Goal: Navigation & Orientation: Find specific page/section

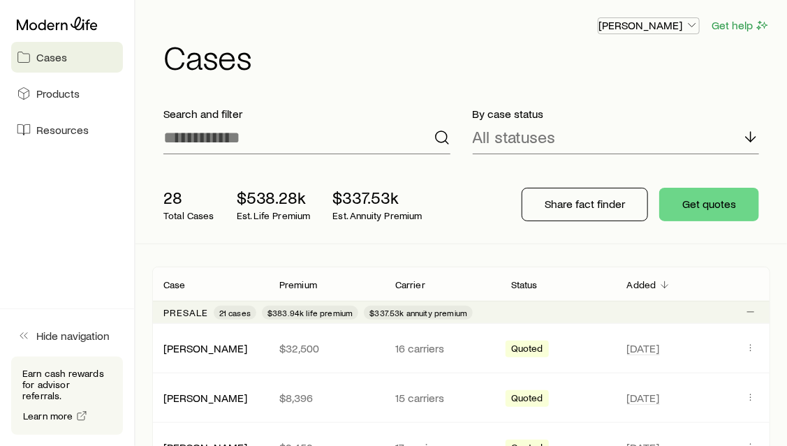
click at [689, 24] on icon "button" at bounding box center [692, 25] width 14 height 14
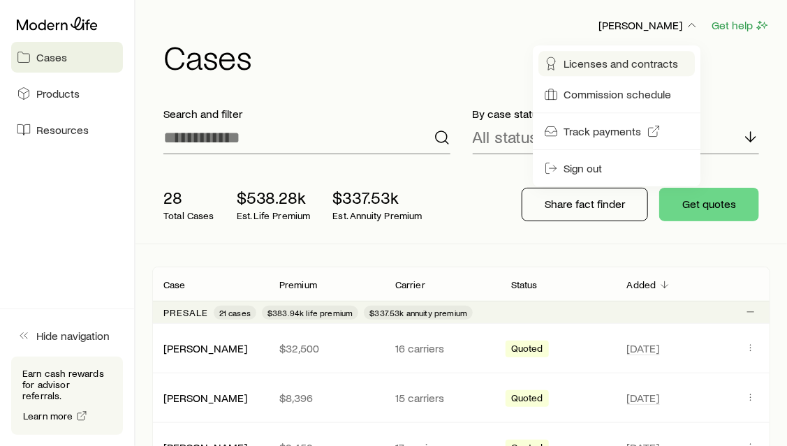
click at [632, 69] on span "Licenses and contracts" at bounding box center [621, 64] width 115 height 14
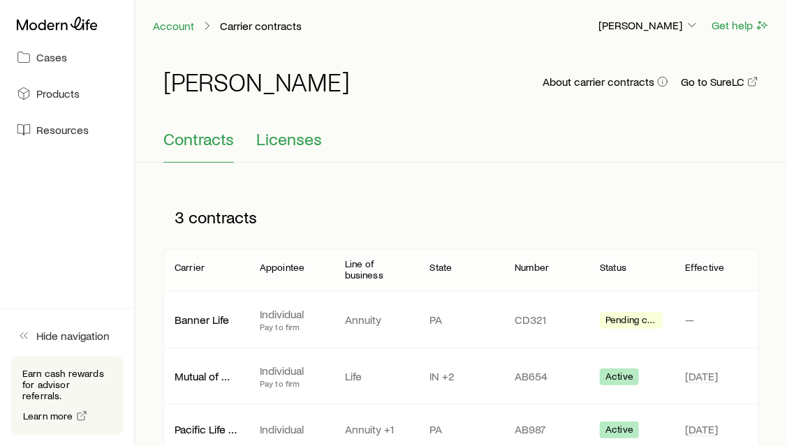
click at [300, 138] on span "Licenses" at bounding box center [289, 139] width 66 height 20
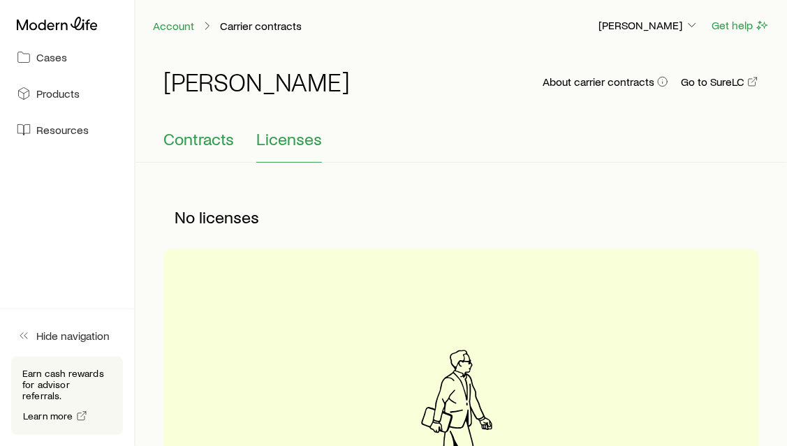
click at [215, 136] on span "Contracts" at bounding box center [198, 139] width 71 height 20
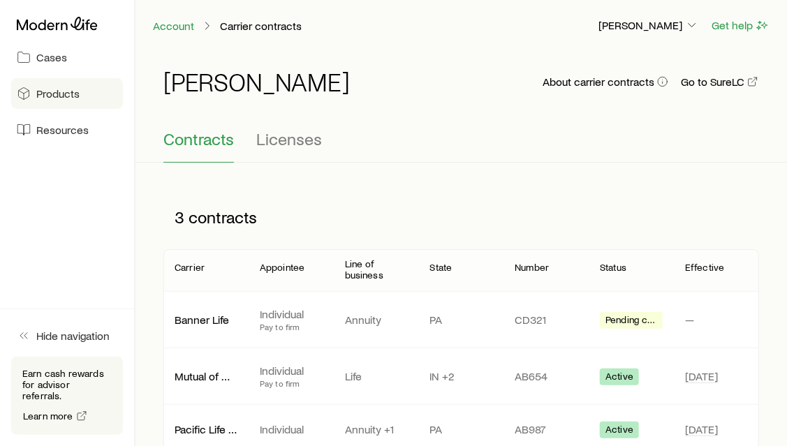
click at [64, 89] on span "Products" at bounding box center [57, 94] width 43 height 14
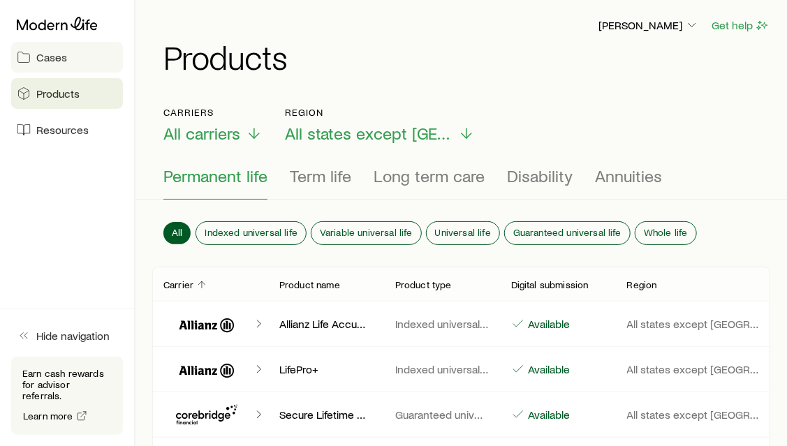
click at [43, 61] on span "Cases" at bounding box center [51, 57] width 31 height 14
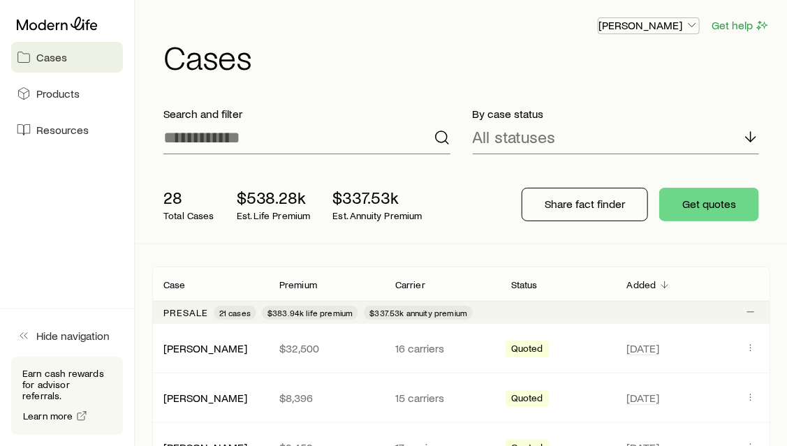
click at [696, 27] on icon "button" at bounding box center [692, 25] width 14 height 14
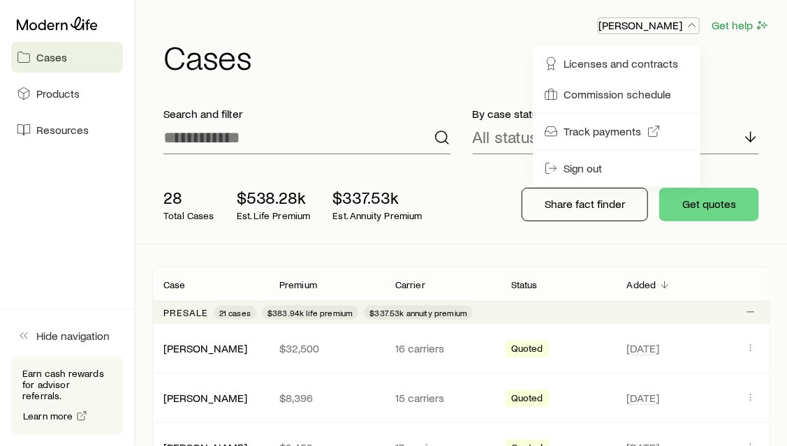
click at [694, 27] on icon "button" at bounding box center [692, 25] width 14 height 14
